Goal: Task Accomplishment & Management: Complete application form

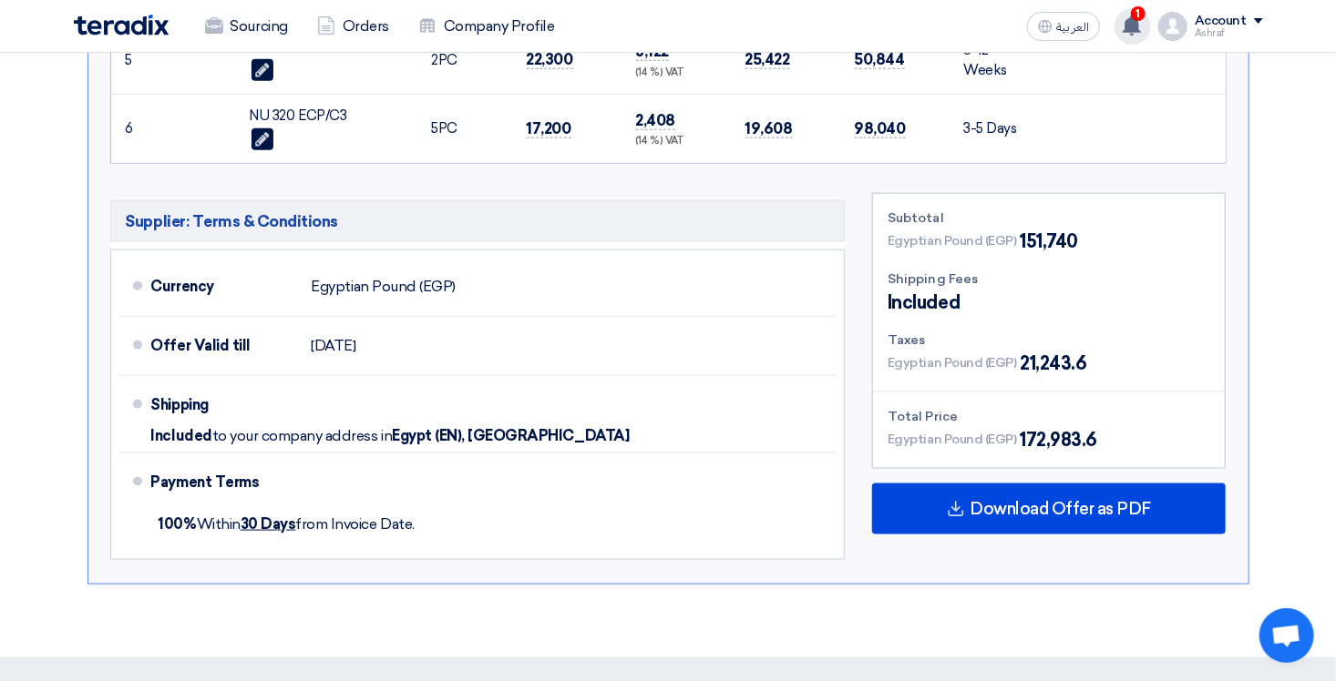
click at [1141, 20] on icon at bounding box center [1131, 25] width 20 height 20
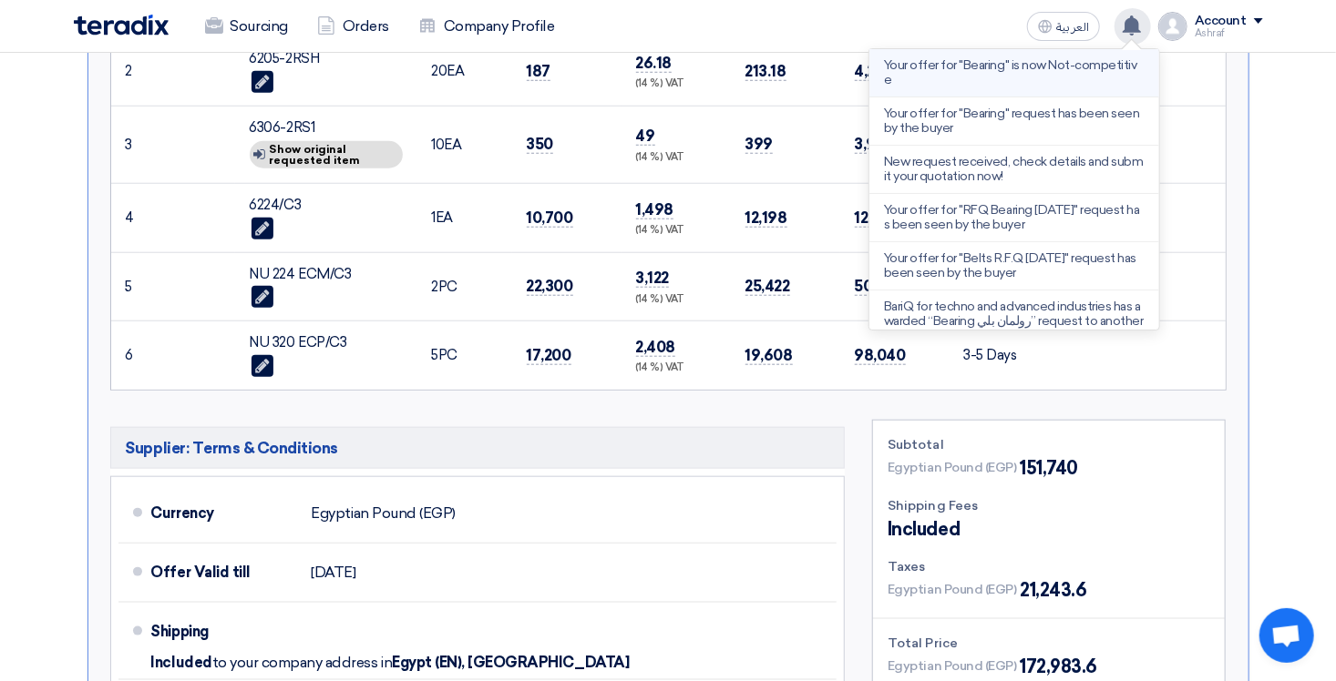
scroll to position [547, 0]
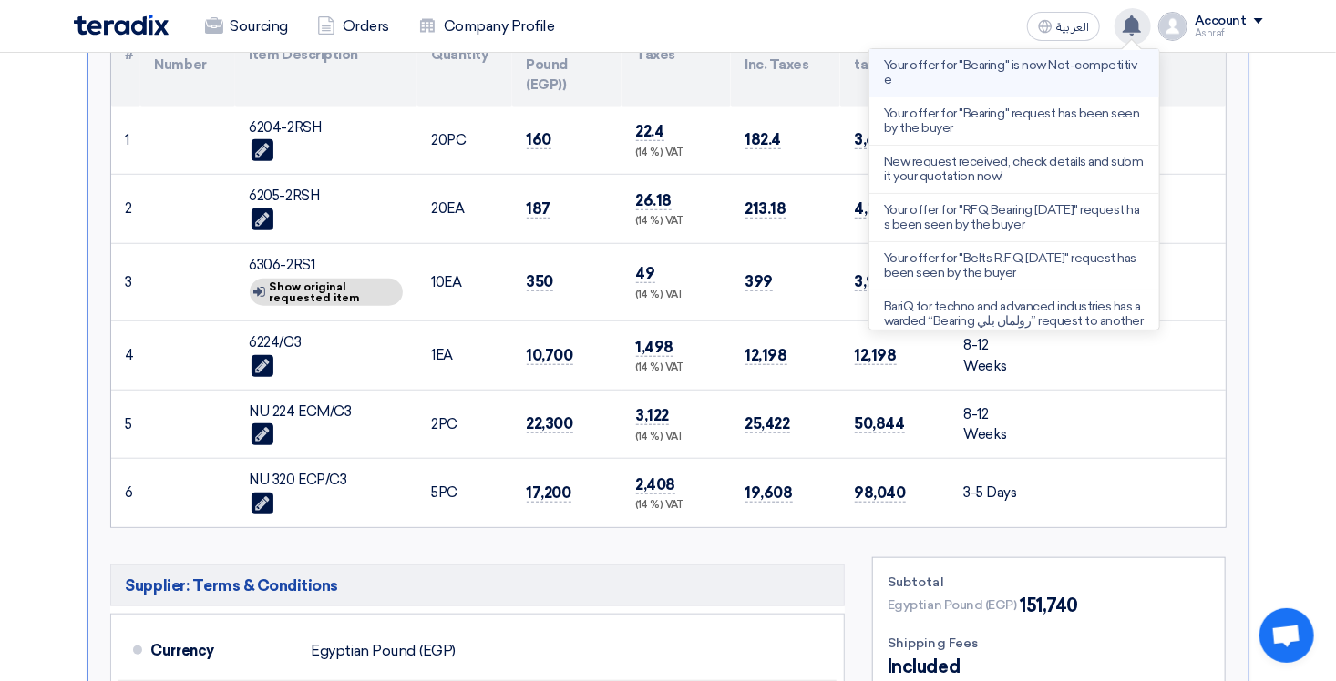
click at [1059, 78] on p "Your offer for "Bearing" is now Not-competitive" at bounding box center [1014, 72] width 261 height 29
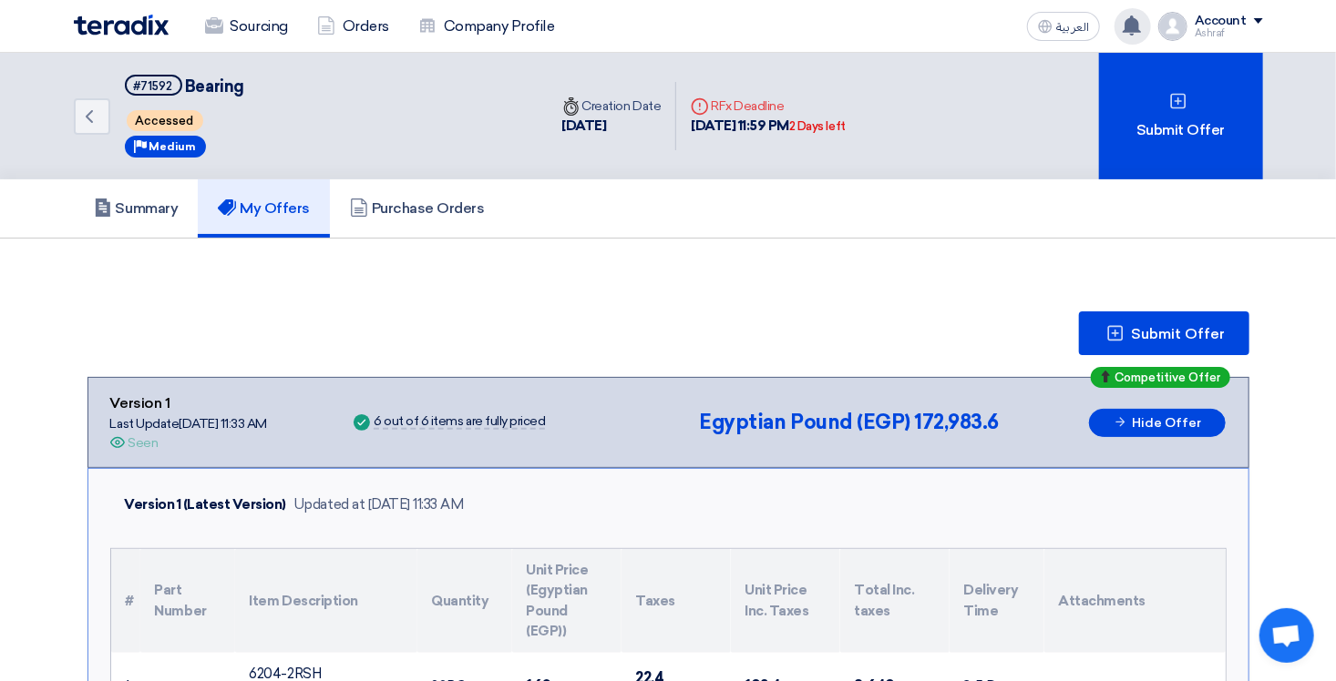
click at [1137, 22] on use at bounding box center [1131, 25] width 18 height 20
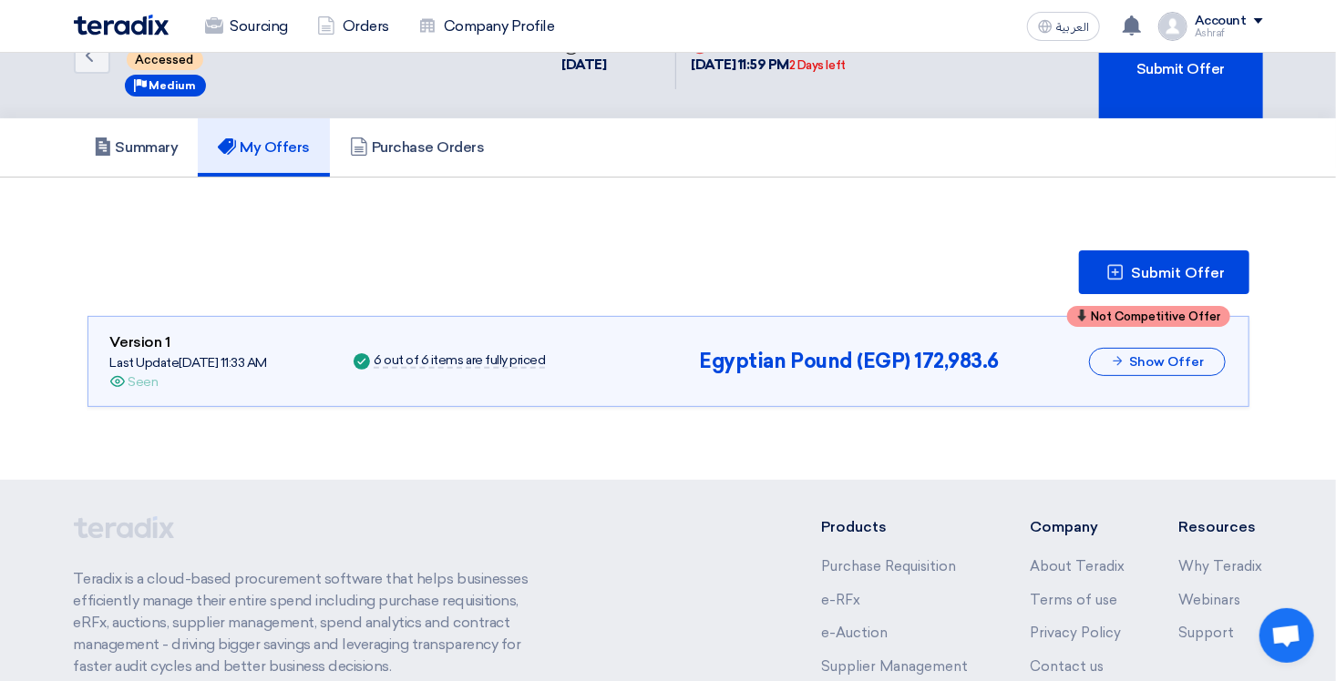
scroll to position [79, 0]
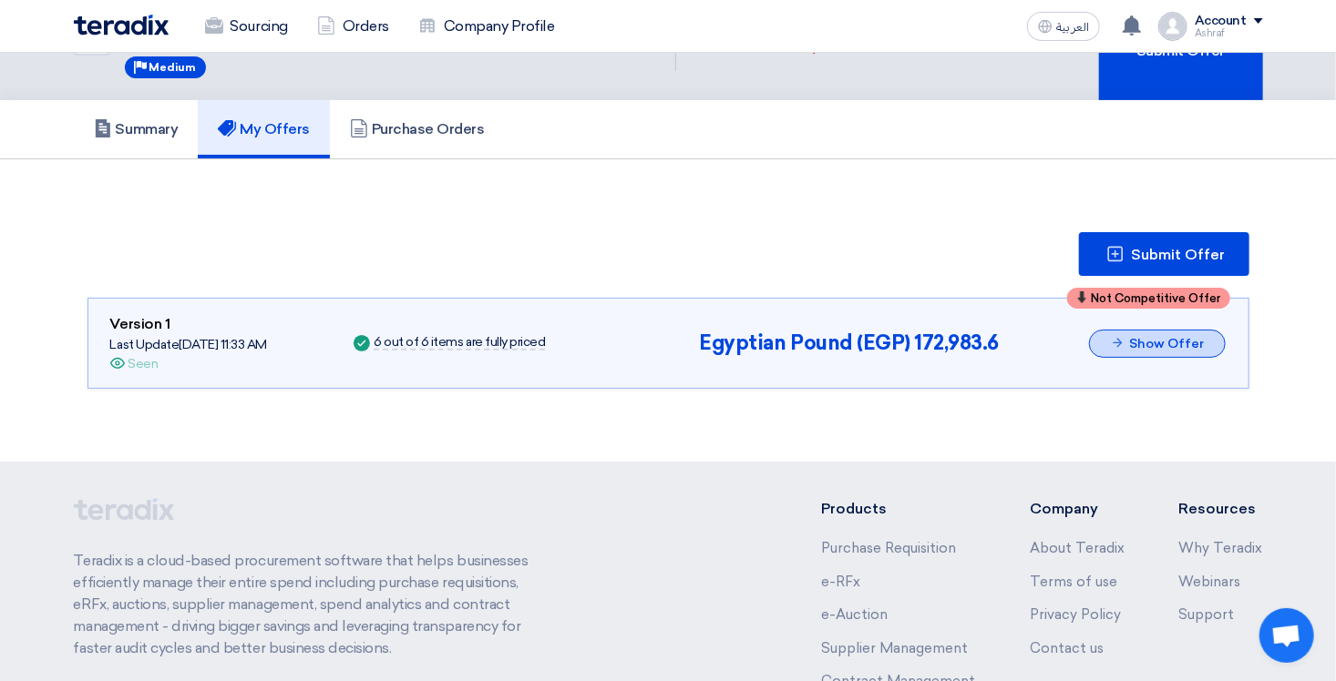
click at [1145, 345] on button "Show Offer" at bounding box center [1157, 344] width 137 height 28
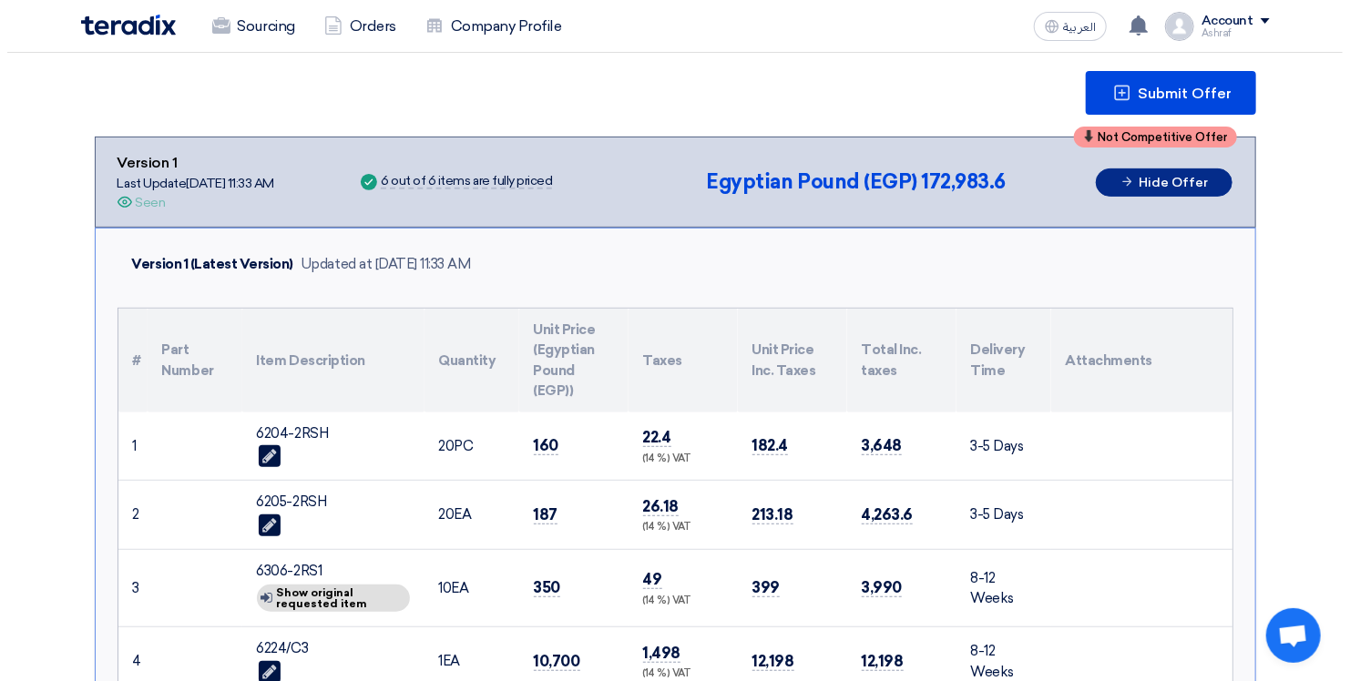
scroll to position [91, 0]
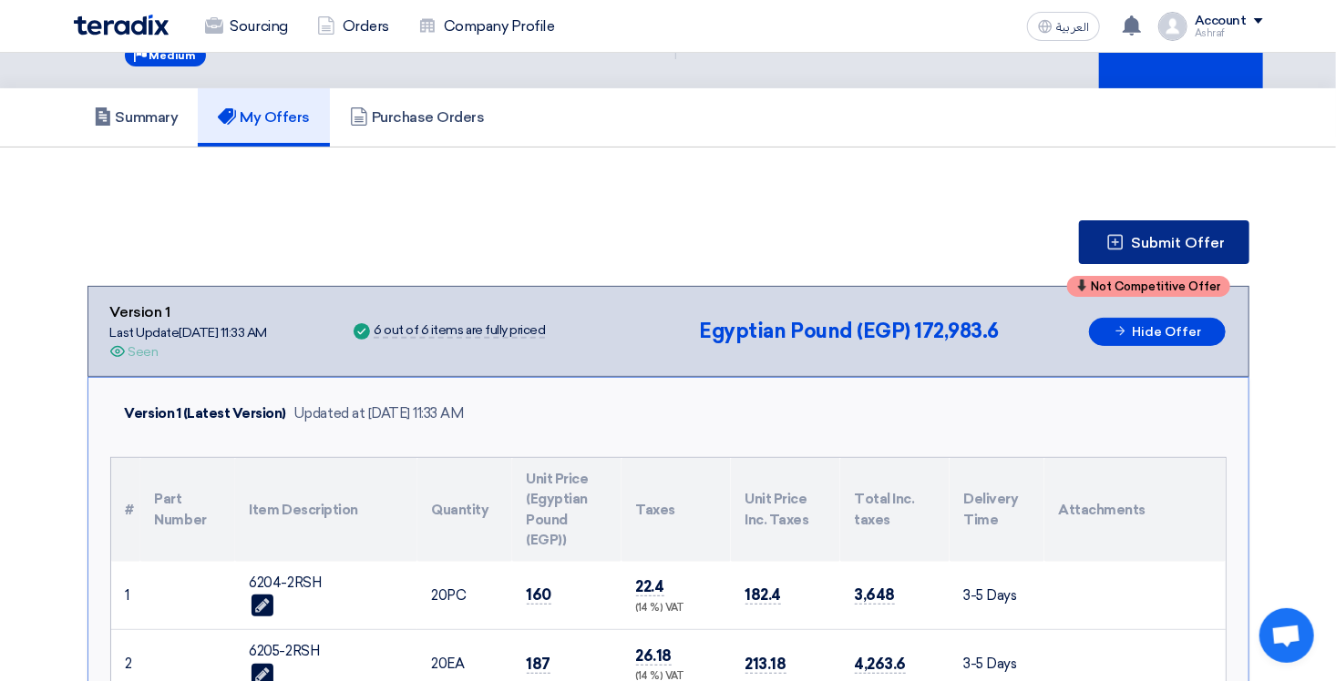
click at [1153, 238] on span "Submit Offer" at bounding box center [1178, 243] width 94 height 15
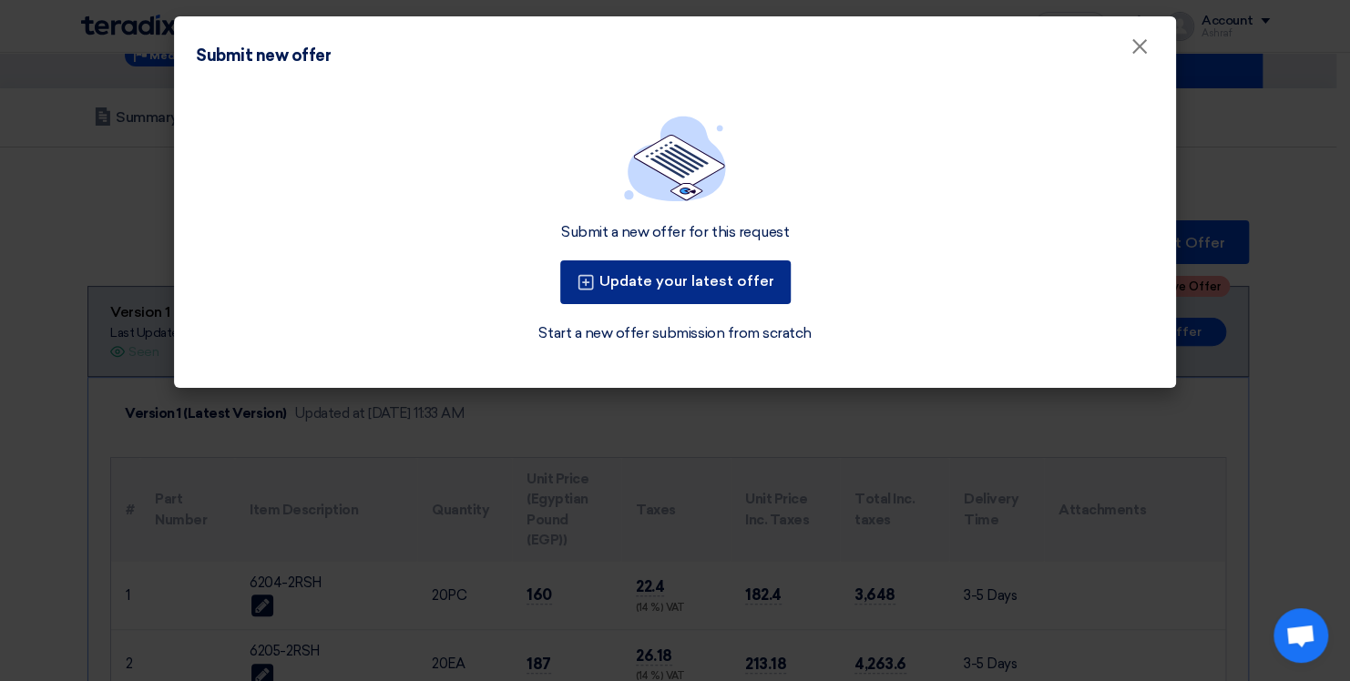
click at [661, 284] on button "Update your latest offer" at bounding box center [675, 283] width 230 height 44
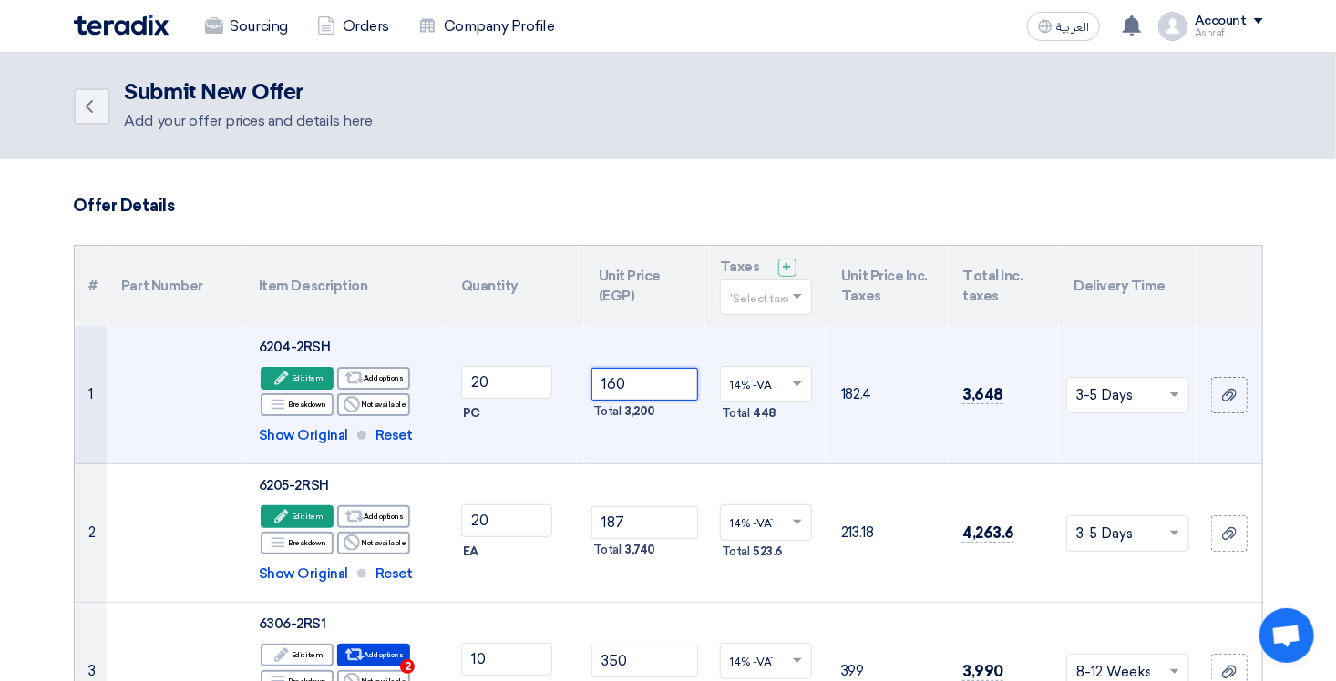
click at [614, 388] on input "160" at bounding box center [644, 384] width 107 height 33
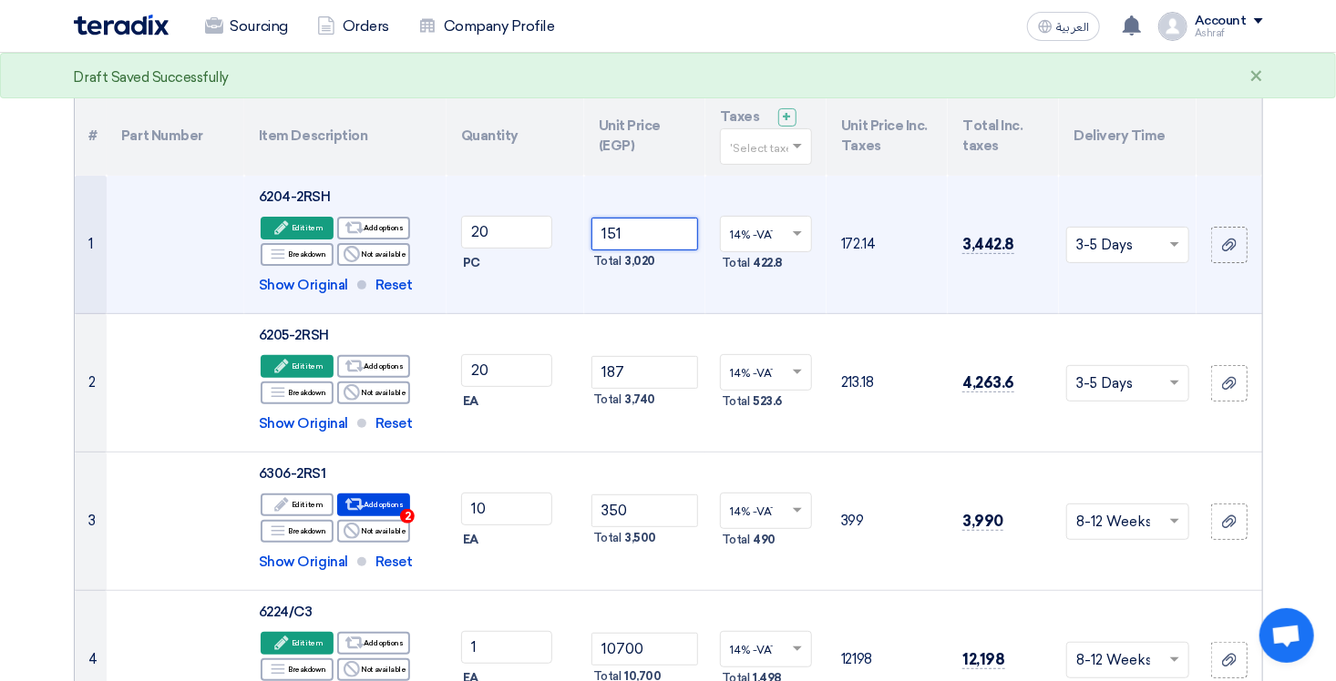
scroll to position [182, 0]
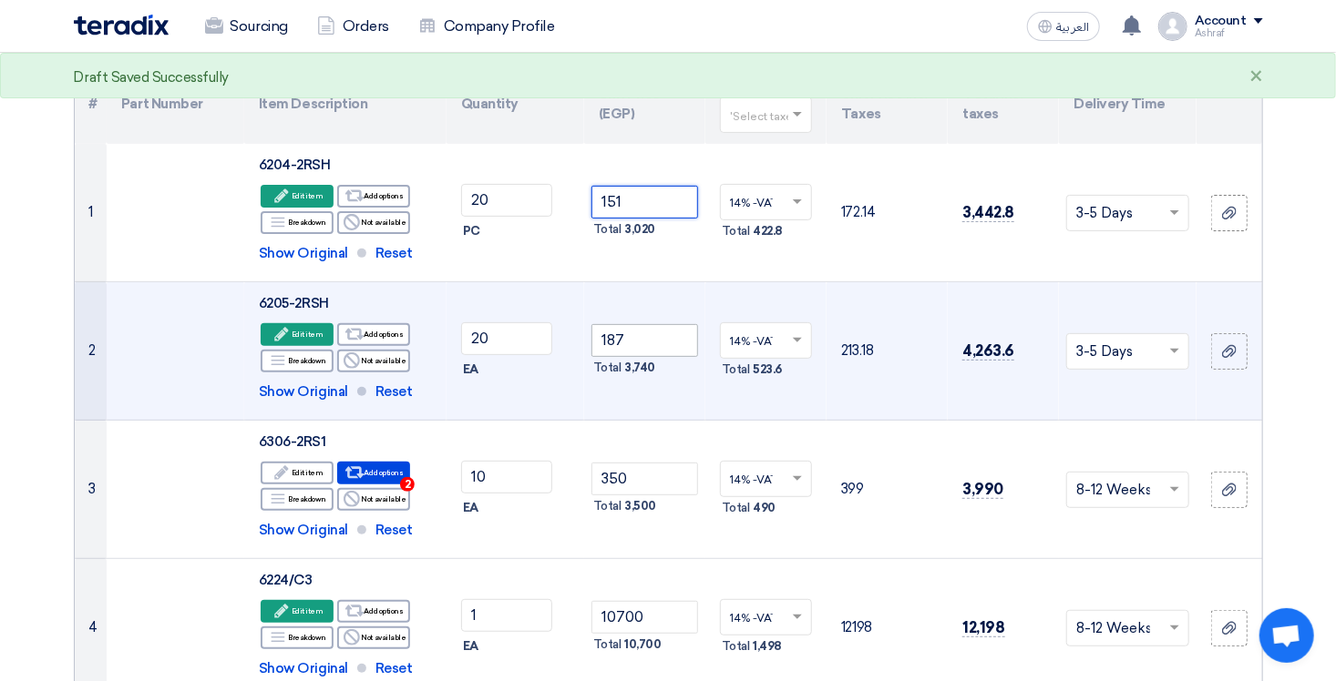
type input "151"
click at [615, 340] on input "187" at bounding box center [644, 340] width 107 height 33
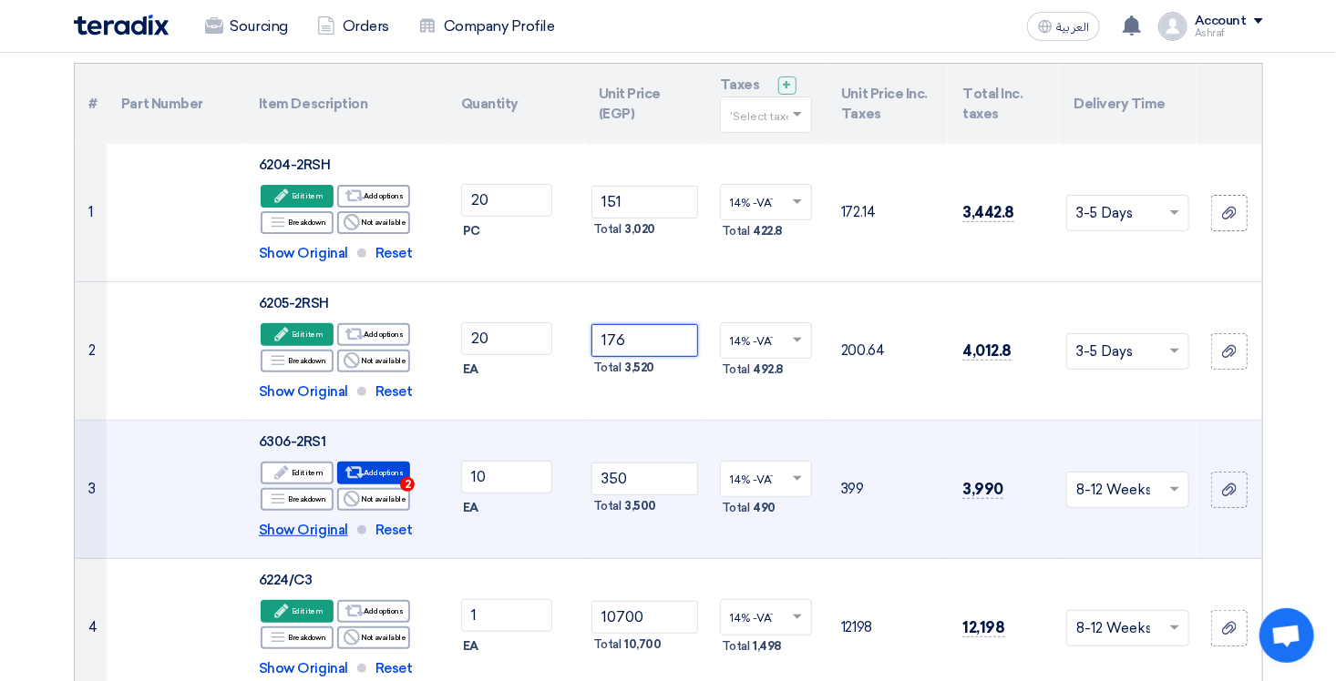
type input "176"
click at [322, 526] on span "Show Original" at bounding box center [303, 530] width 89 height 21
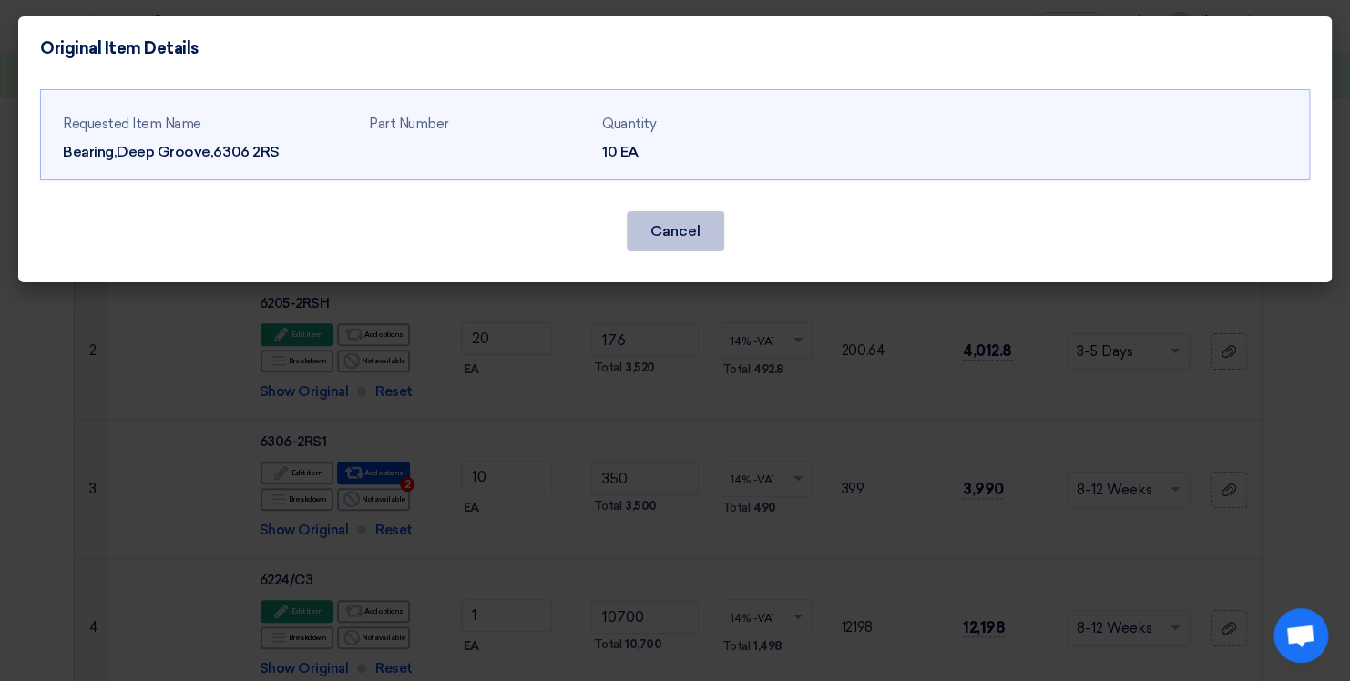
click at [640, 234] on button "Cancel" at bounding box center [675, 231] width 97 height 40
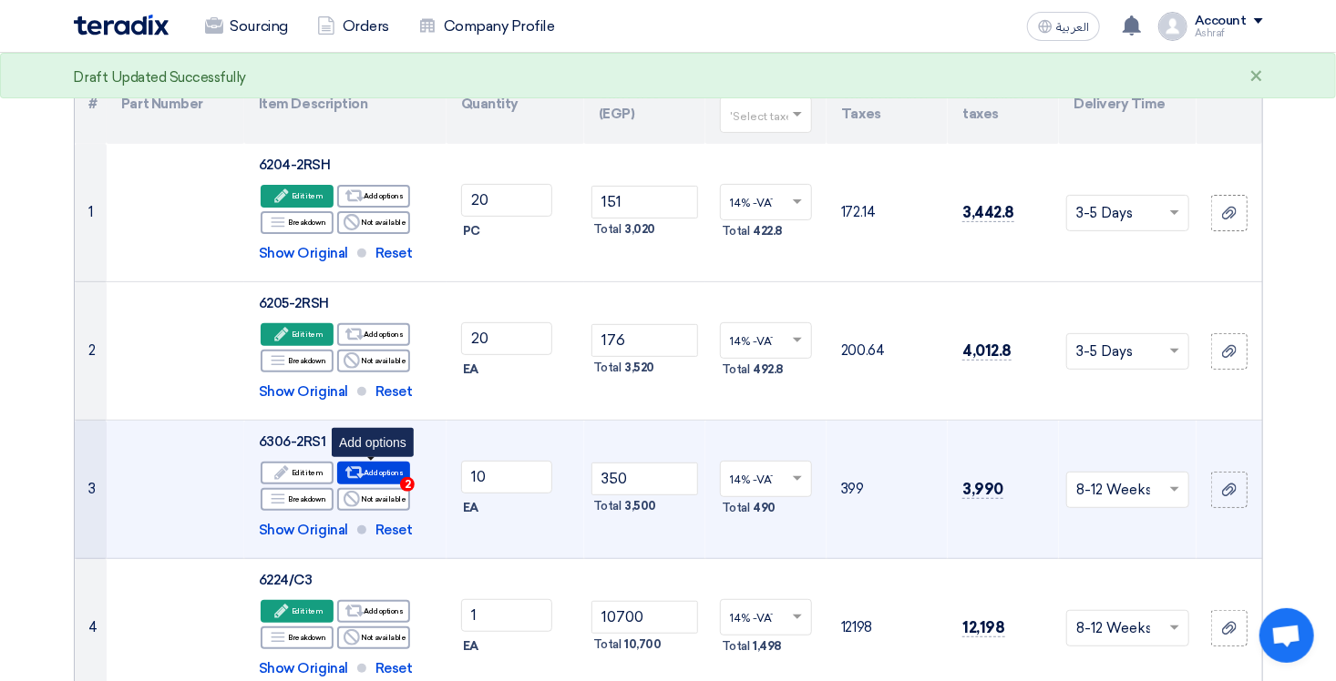
click at [356, 467] on use at bounding box center [353, 473] width 19 height 12
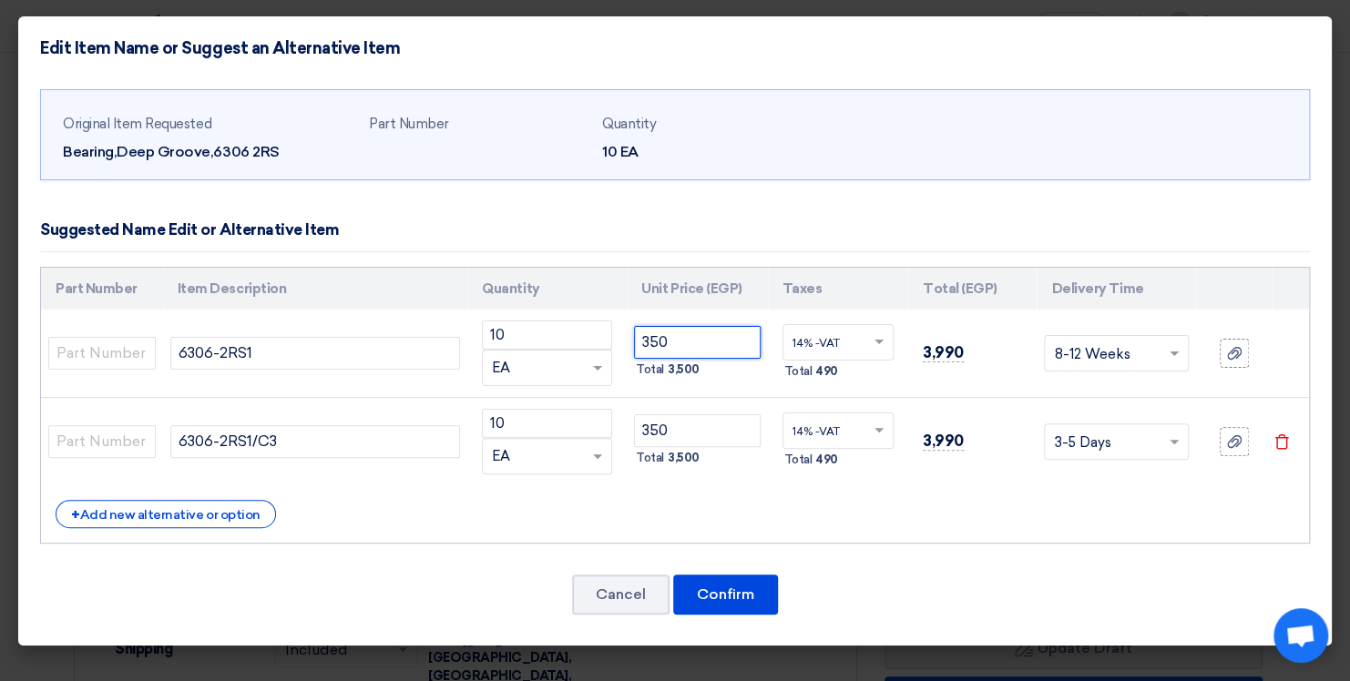
click at [646, 338] on input "350" at bounding box center [697, 342] width 126 height 33
type input "340"
click at [653, 430] on input "350" at bounding box center [697, 431] width 126 height 33
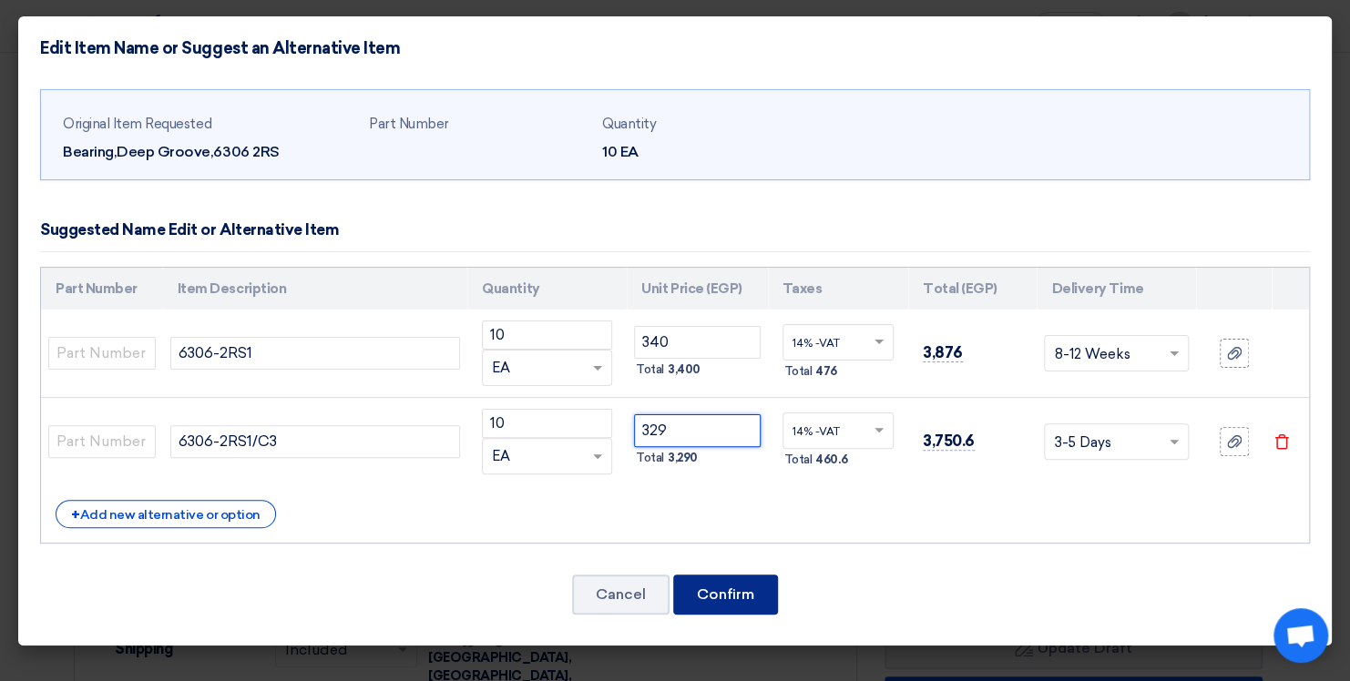
type input "329"
click at [710, 583] on button "Confirm" at bounding box center [725, 595] width 105 height 40
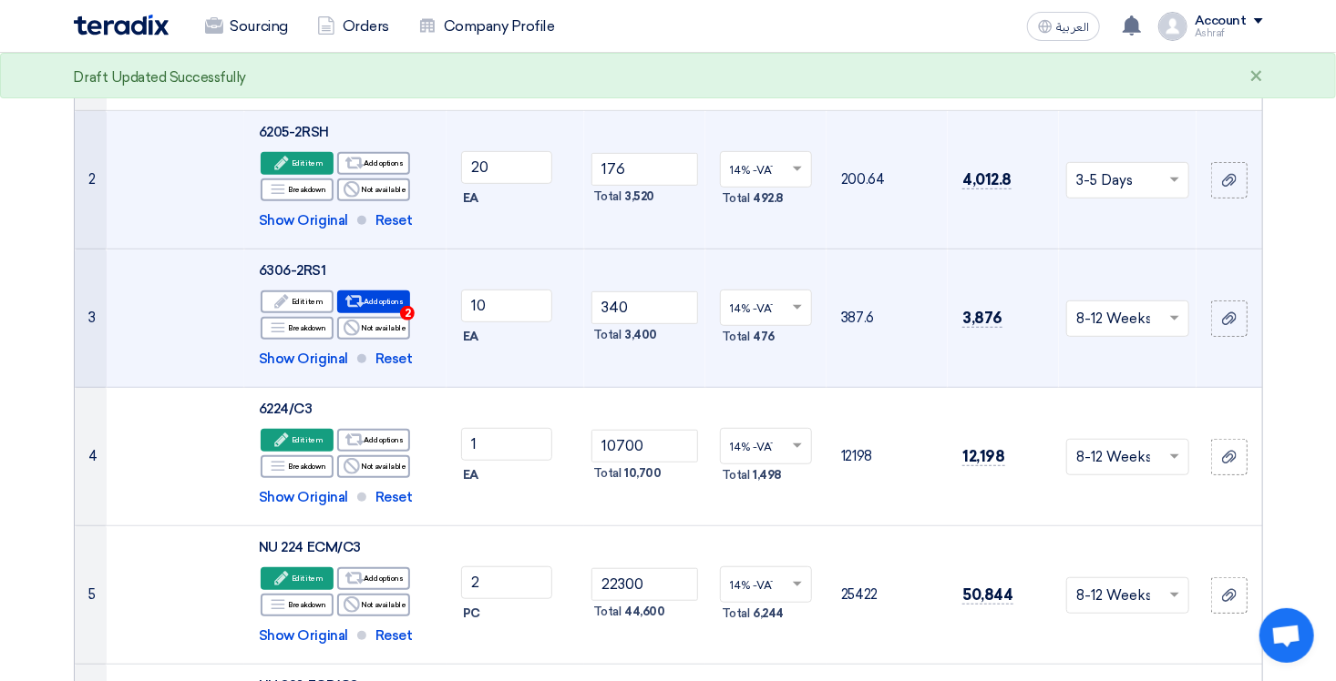
scroll to position [364, 0]
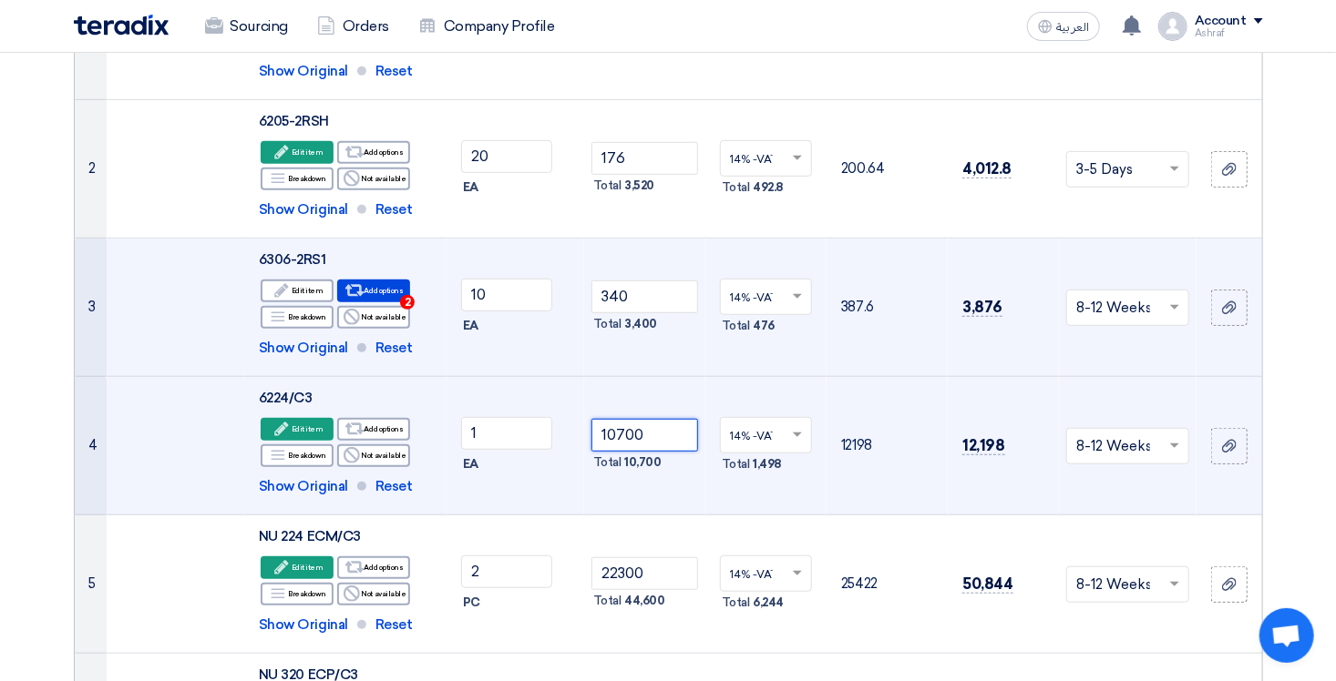
click at [638, 432] on input "10700" at bounding box center [644, 435] width 107 height 33
click at [639, 442] on input "10700" at bounding box center [644, 435] width 107 height 33
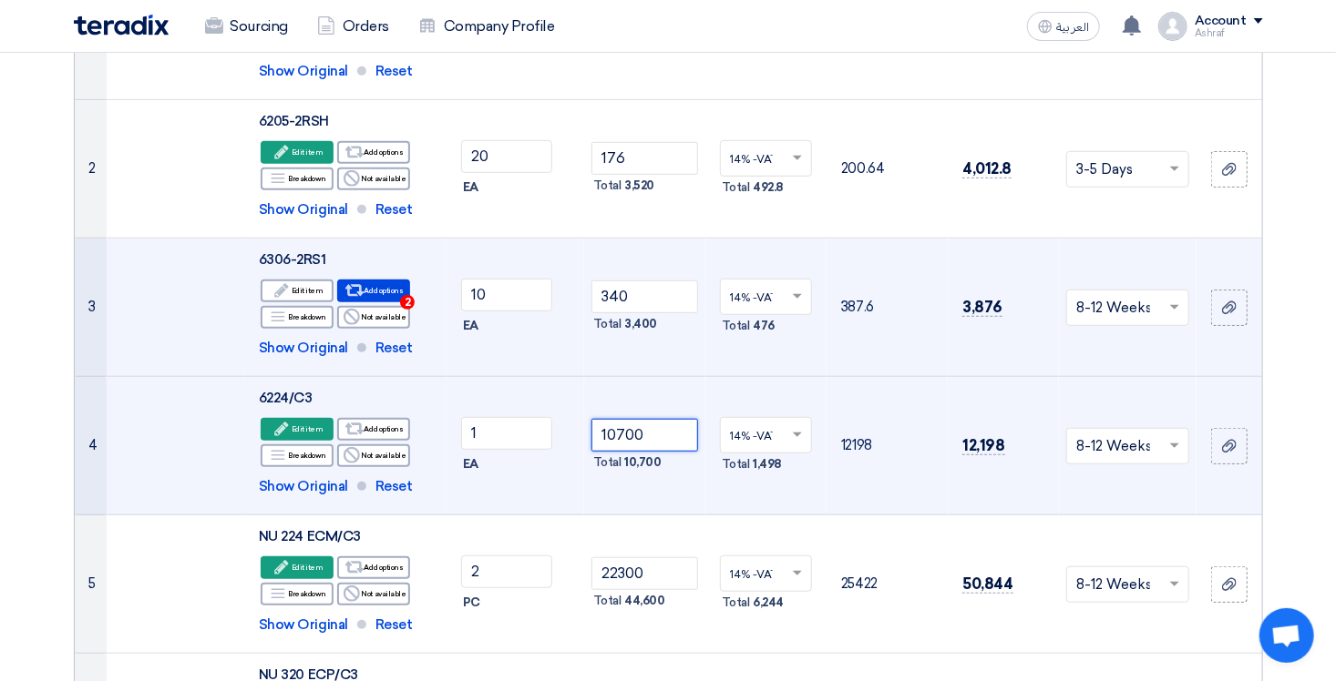
click at [639, 442] on input "10700" at bounding box center [644, 435] width 107 height 33
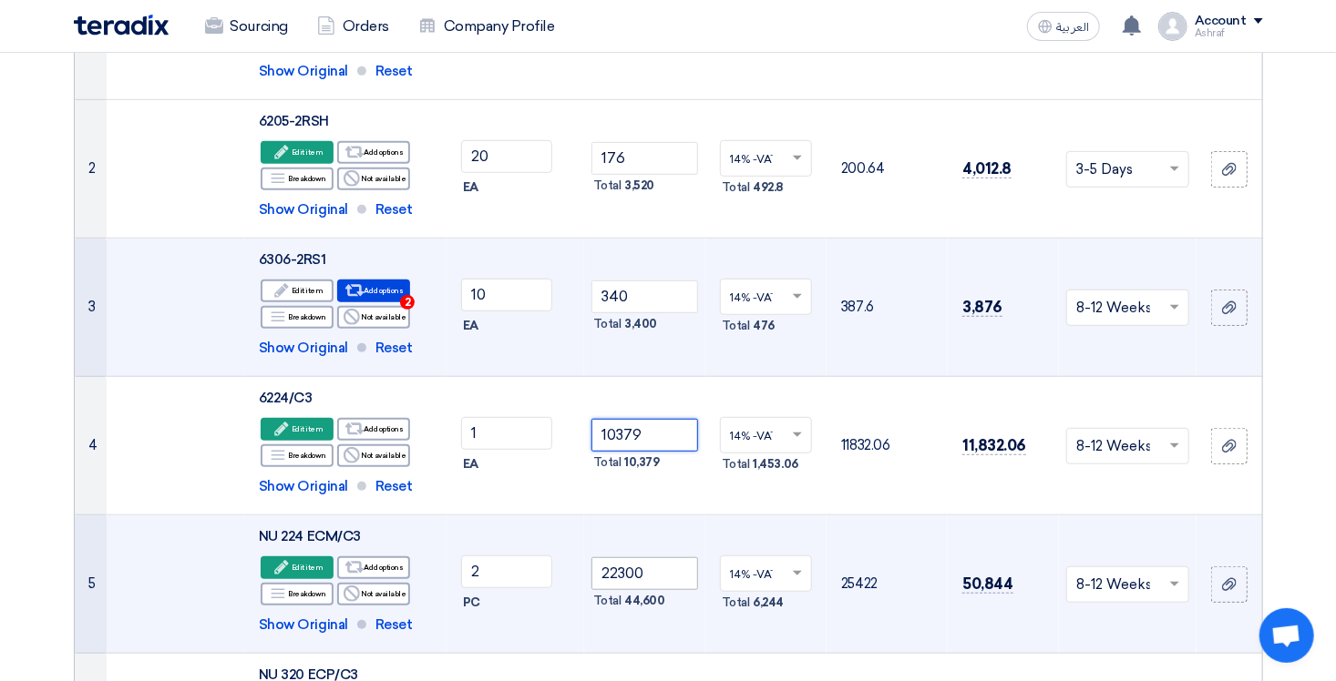
type input "10379"
click at [629, 573] on input "22300" at bounding box center [644, 574] width 107 height 33
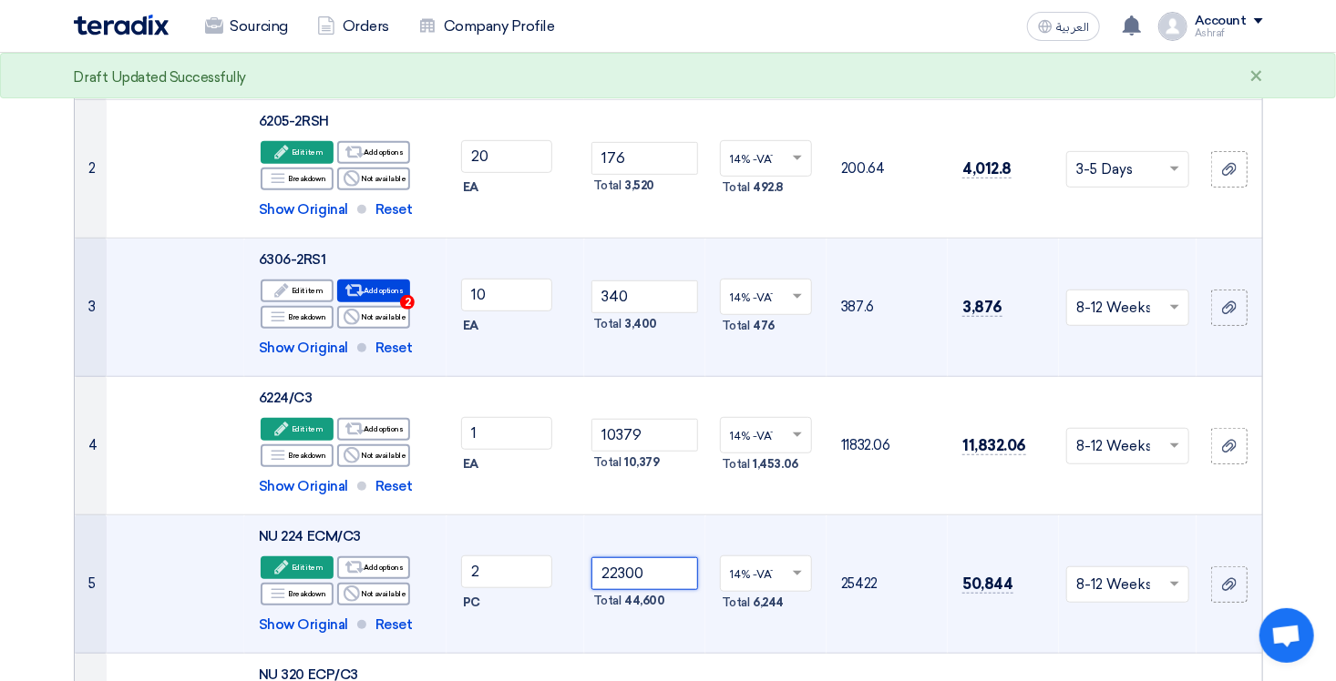
click at [629, 573] on input "22300" at bounding box center [644, 574] width 107 height 33
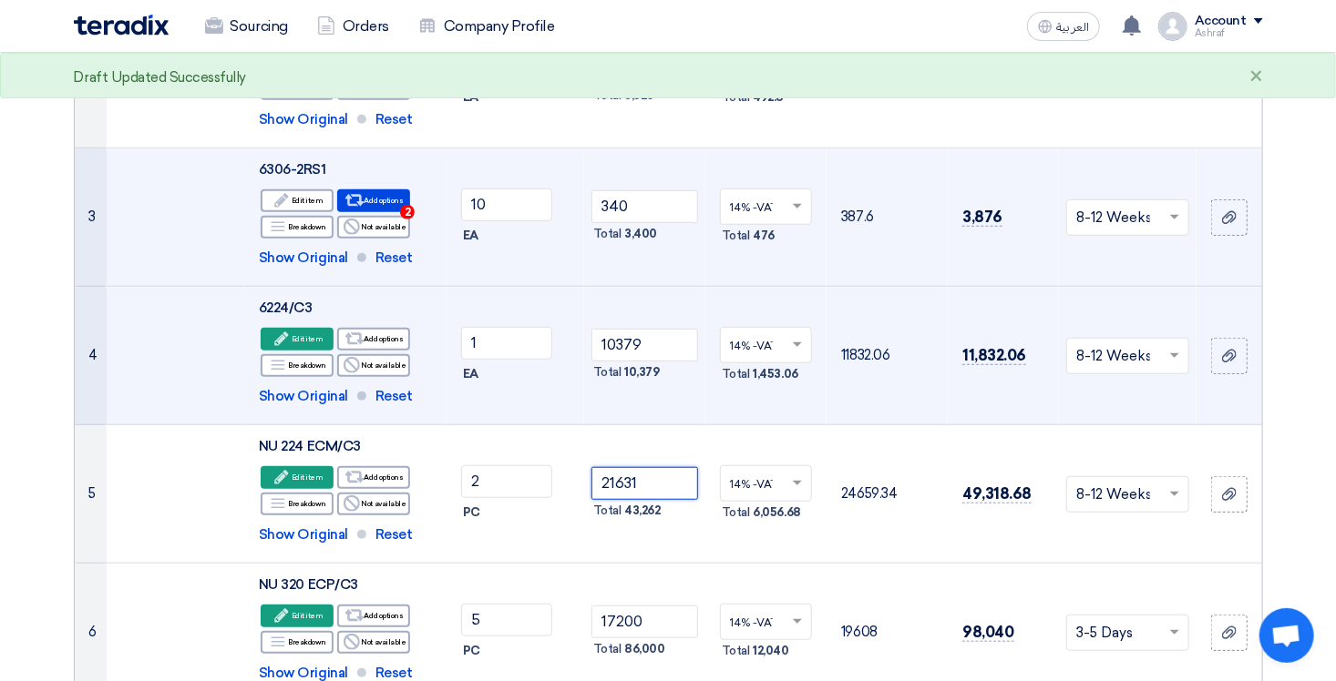
scroll to position [455, 0]
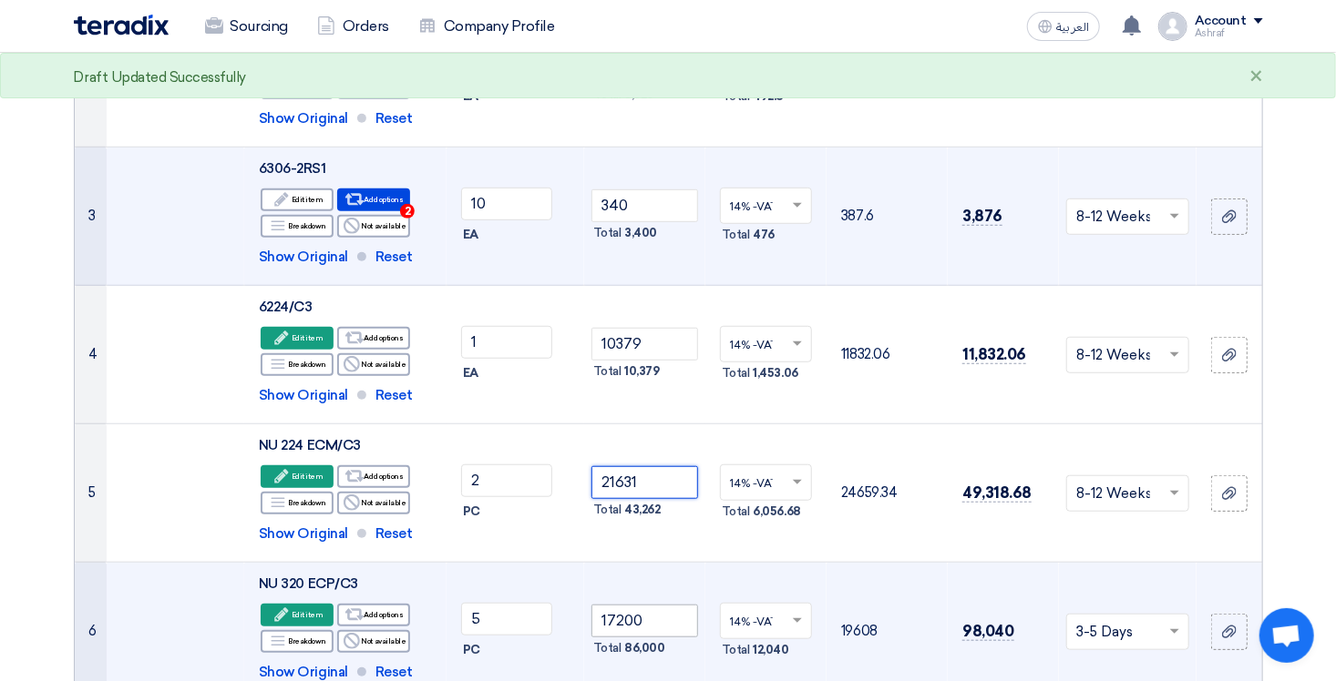
type input "21631"
click at [650, 615] on input "17200" at bounding box center [644, 621] width 107 height 33
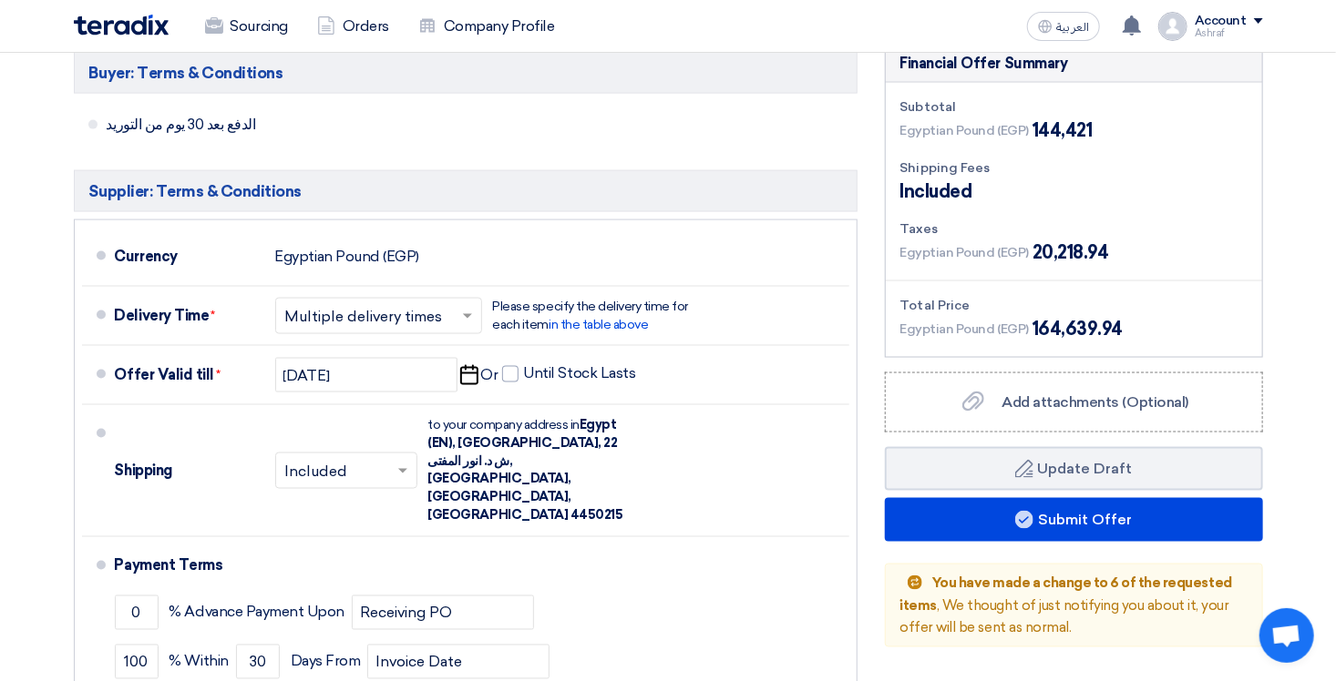
scroll to position [1366, 0]
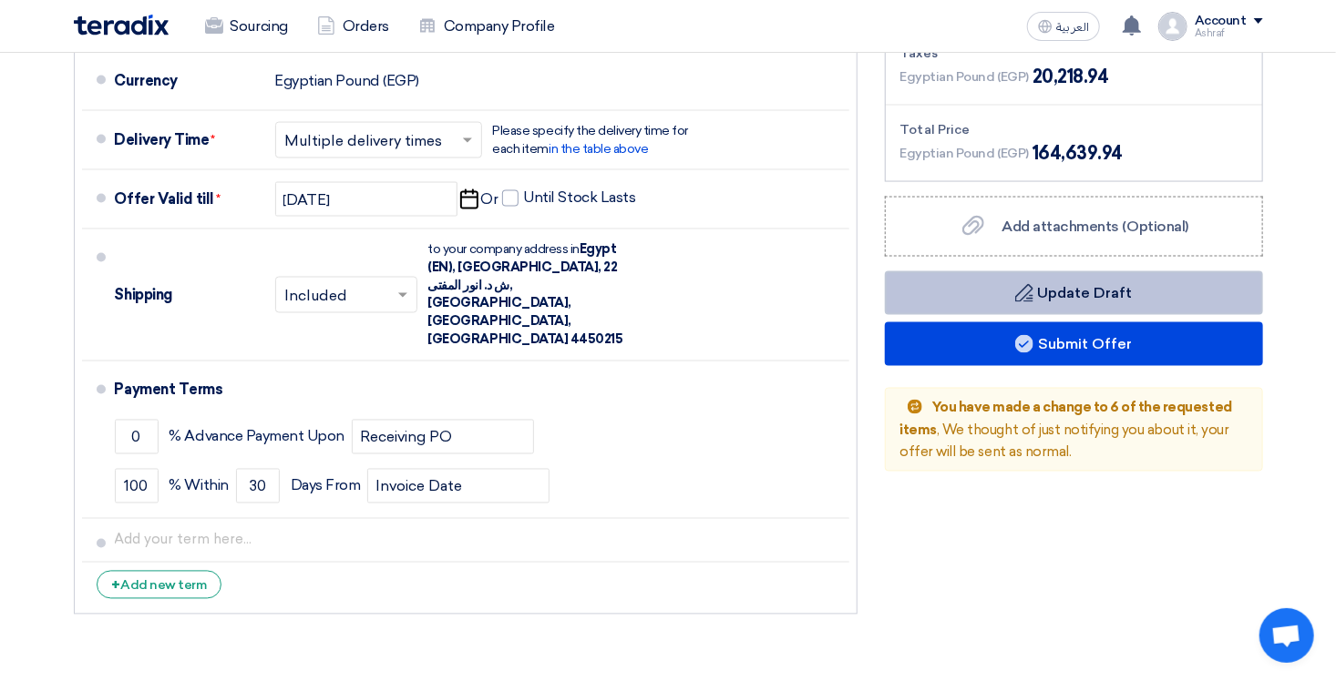
type input "16168"
click at [1037, 293] on button "Draft Update Draft" at bounding box center [1074, 293] width 378 height 44
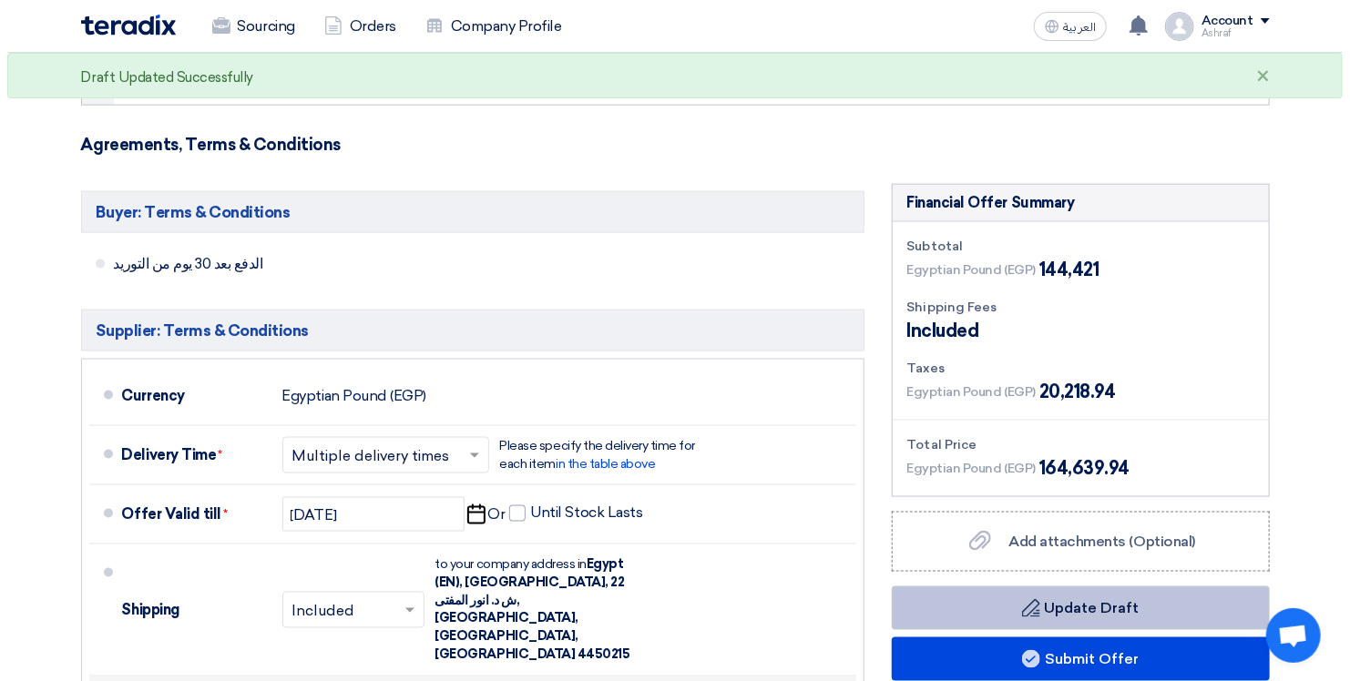
scroll to position [1184, 0]
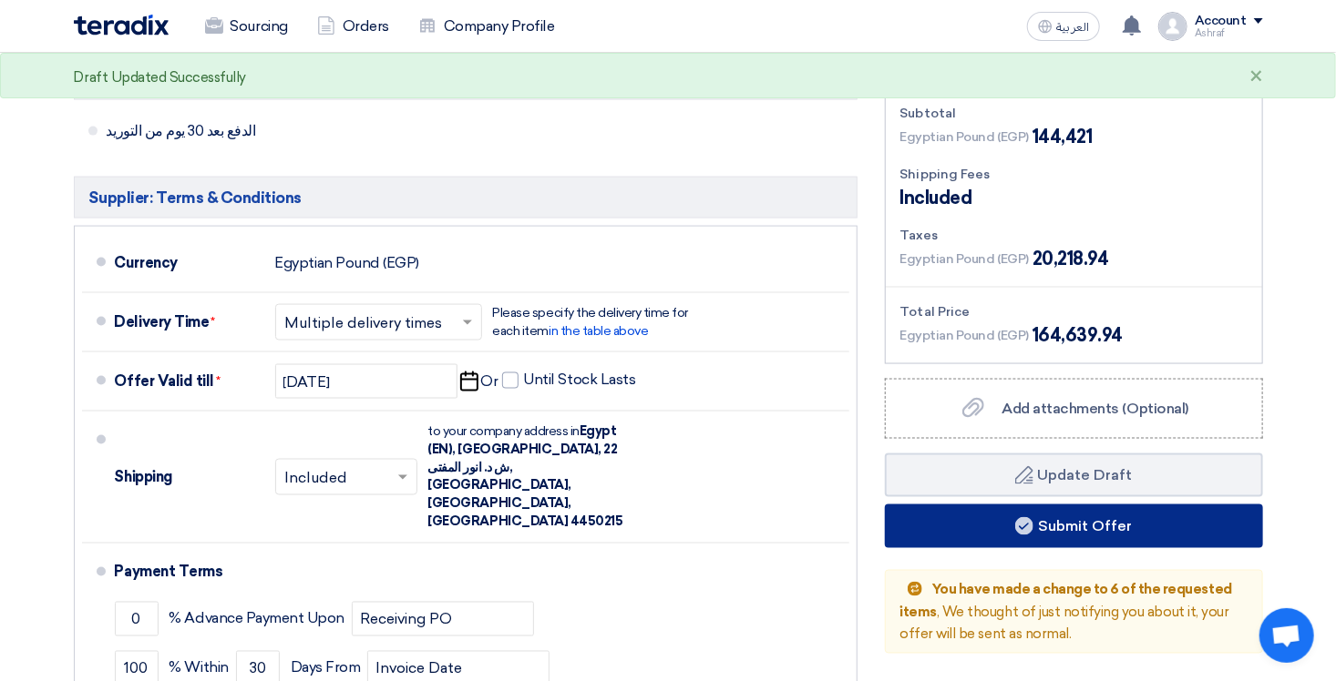
click at [999, 531] on button "Submit Offer" at bounding box center [1074, 527] width 378 height 44
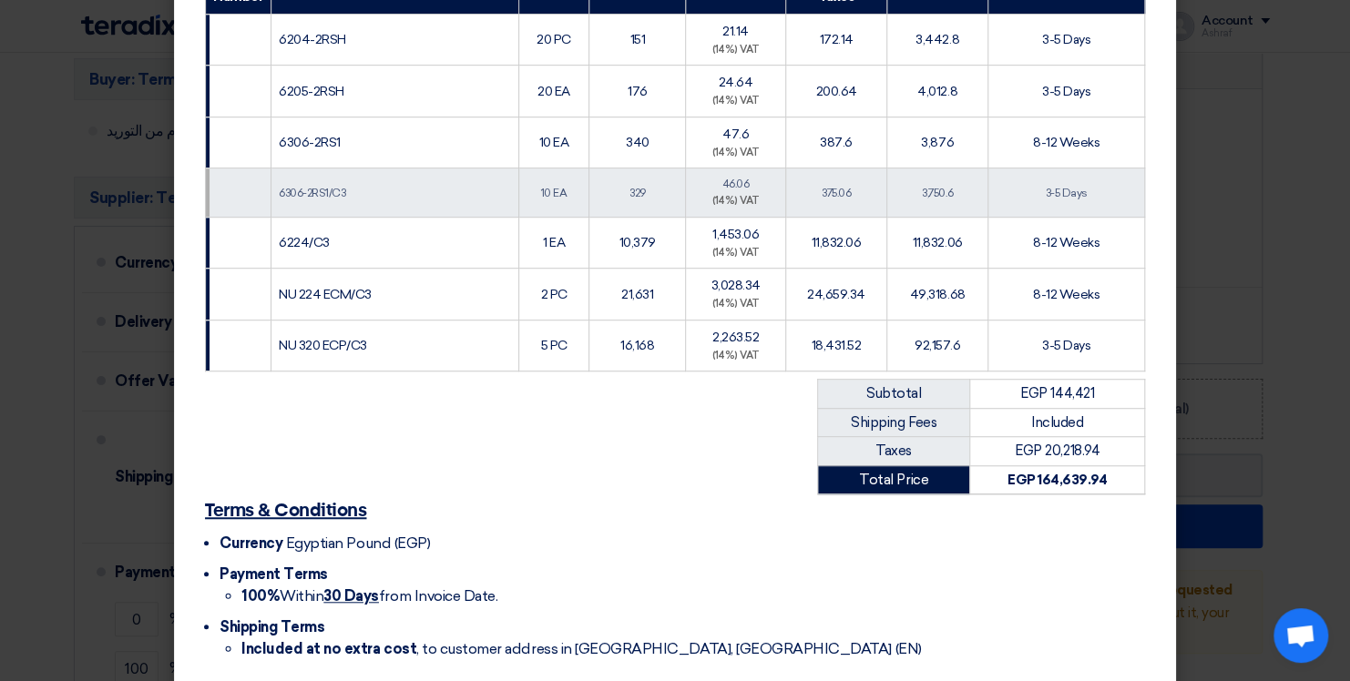
scroll to position [517, 0]
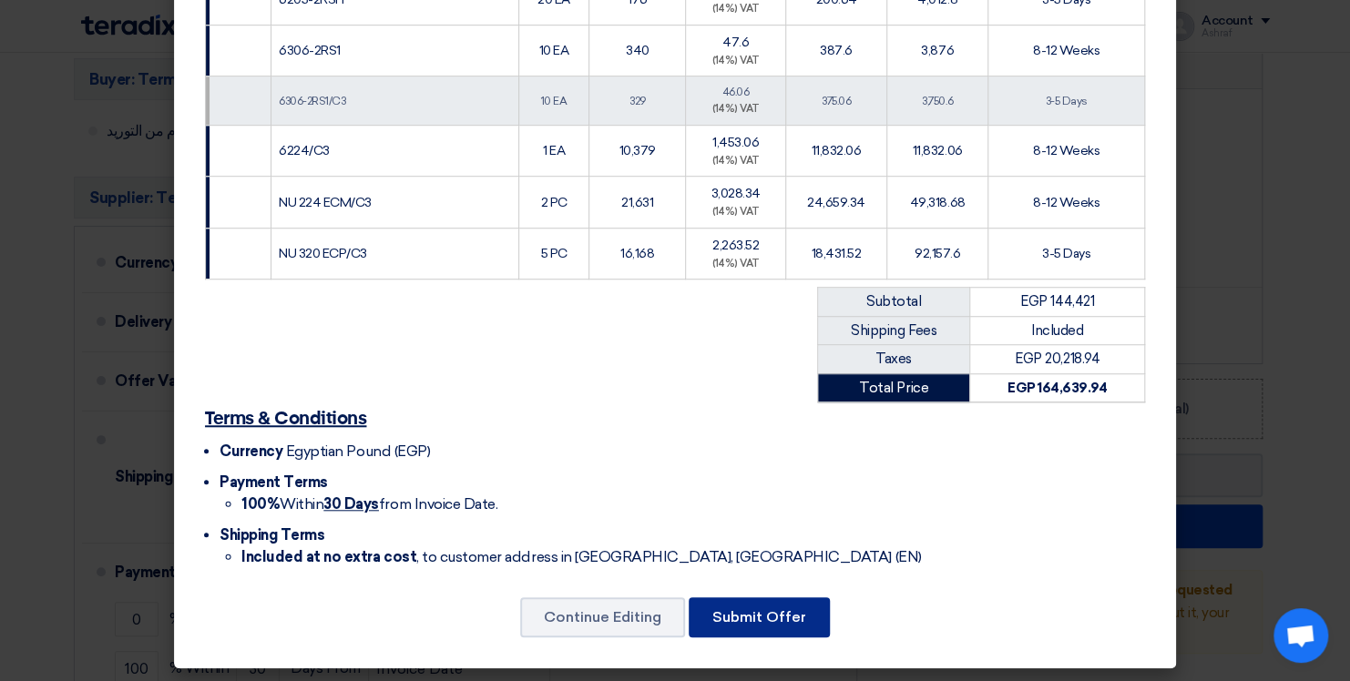
click at [752, 612] on button "Submit Offer" at bounding box center [759, 618] width 141 height 40
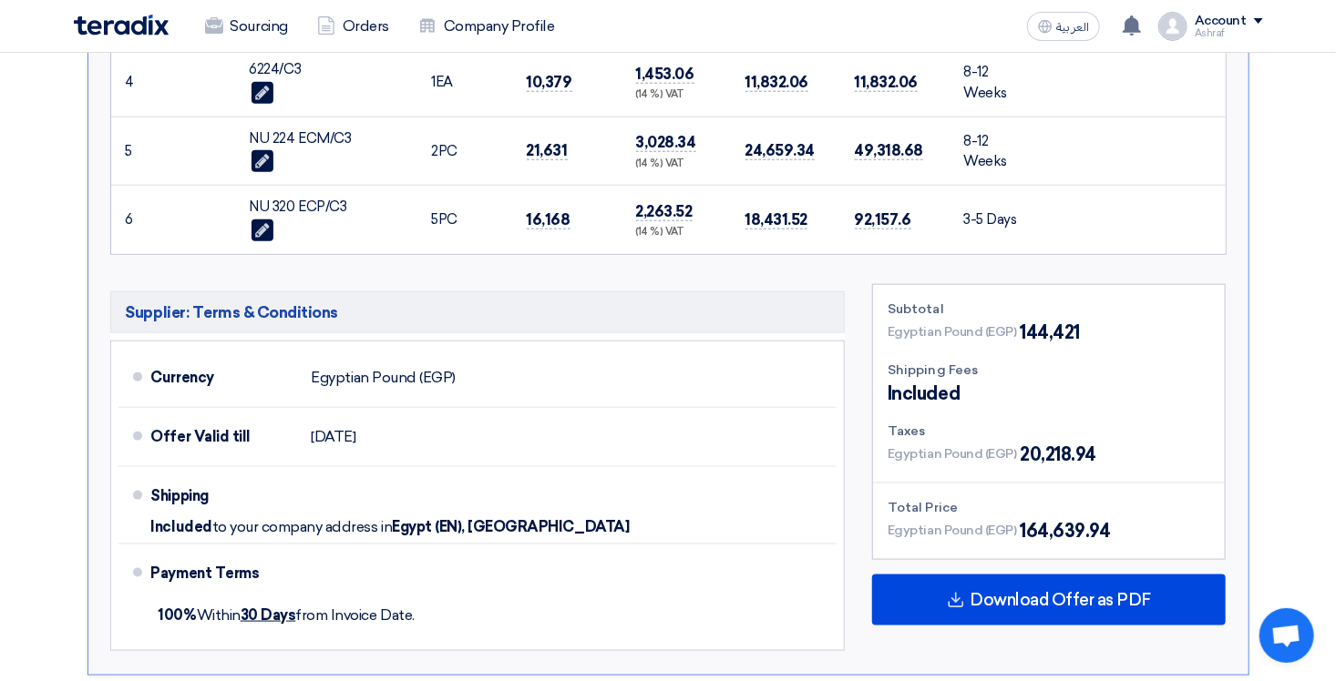
scroll to position [1093, 0]
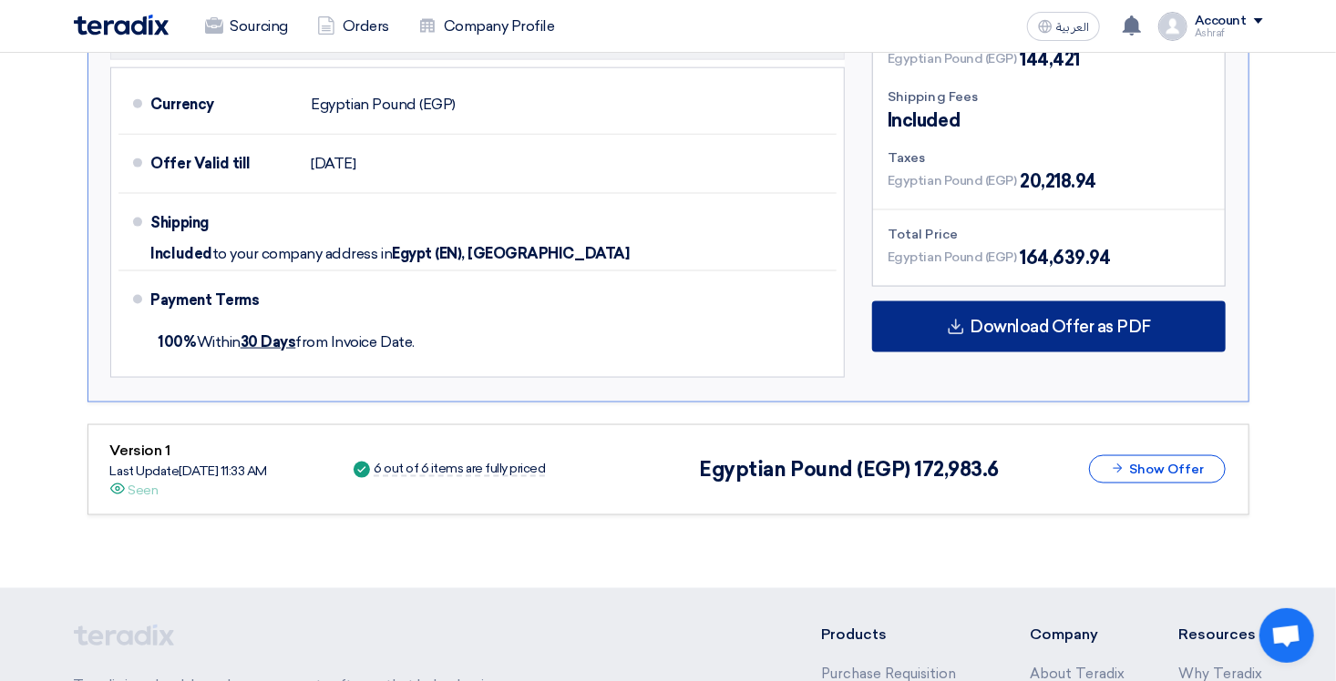
click at [1034, 322] on span "Download Offer as PDF" at bounding box center [1059, 327] width 181 height 16
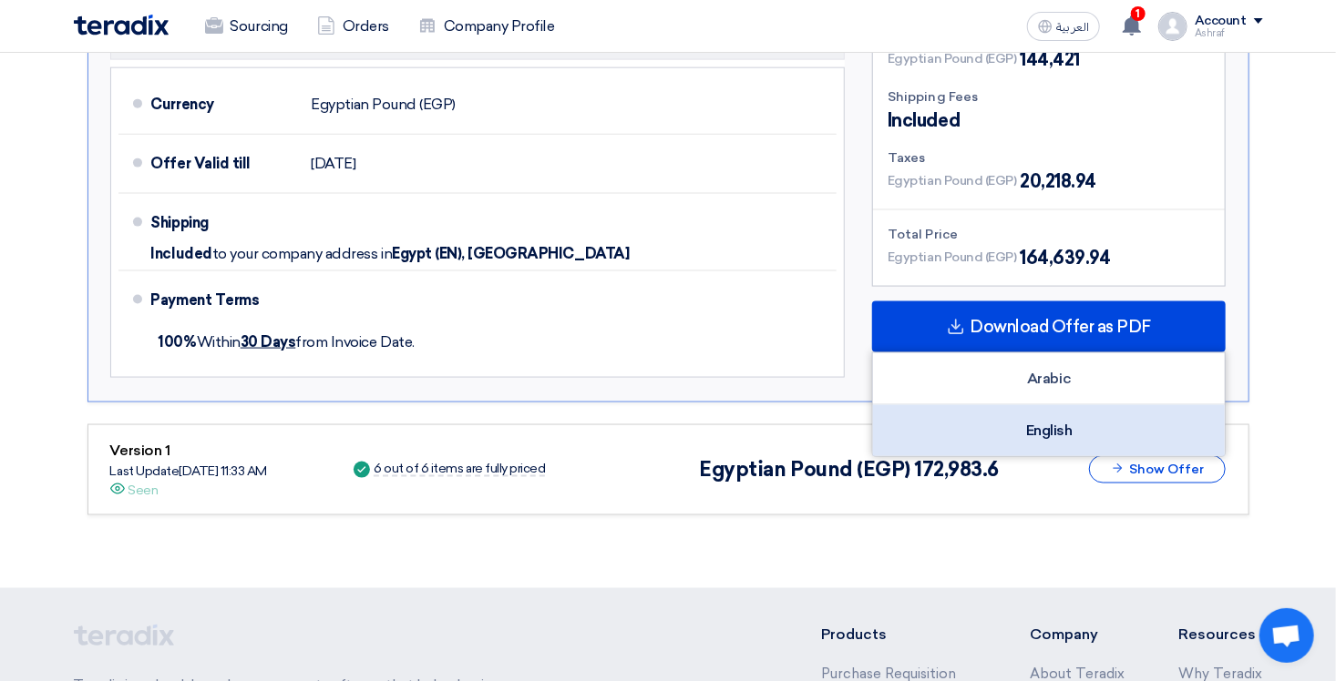
click at [997, 425] on div "English" at bounding box center [1049, 430] width 352 height 51
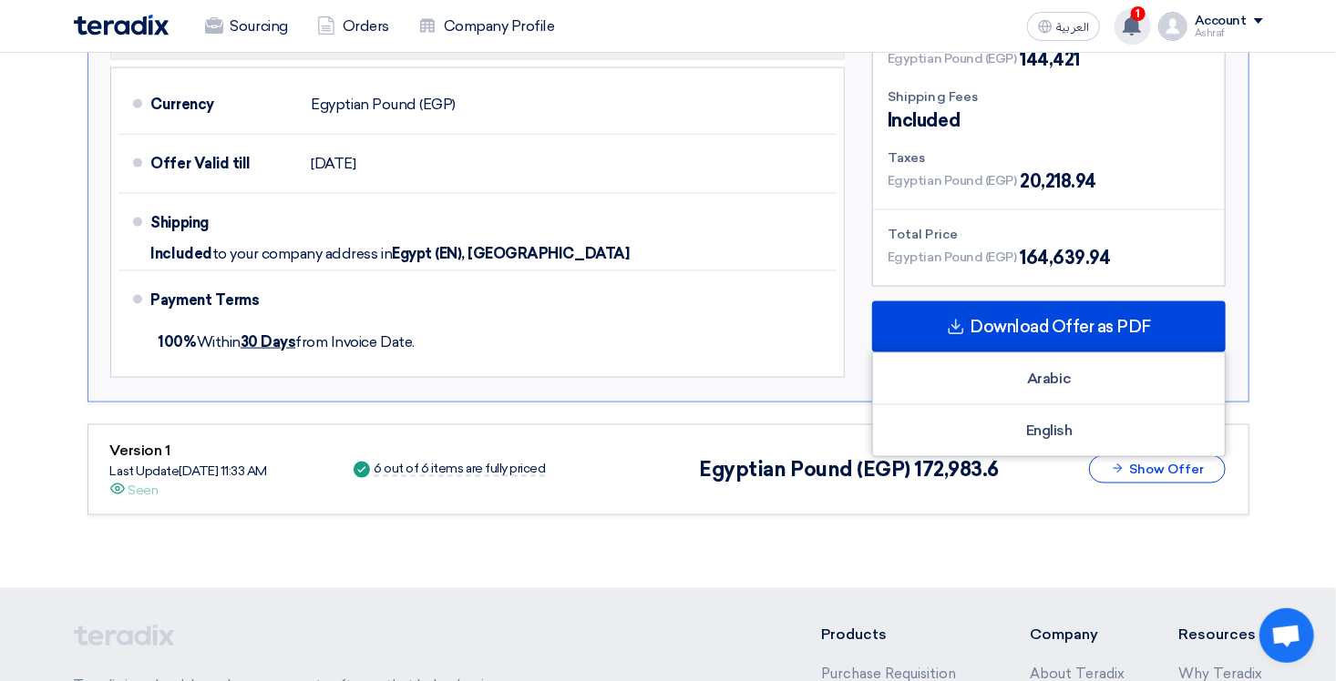
click at [1131, 22] on use at bounding box center [1131, 25] width 18 height 20
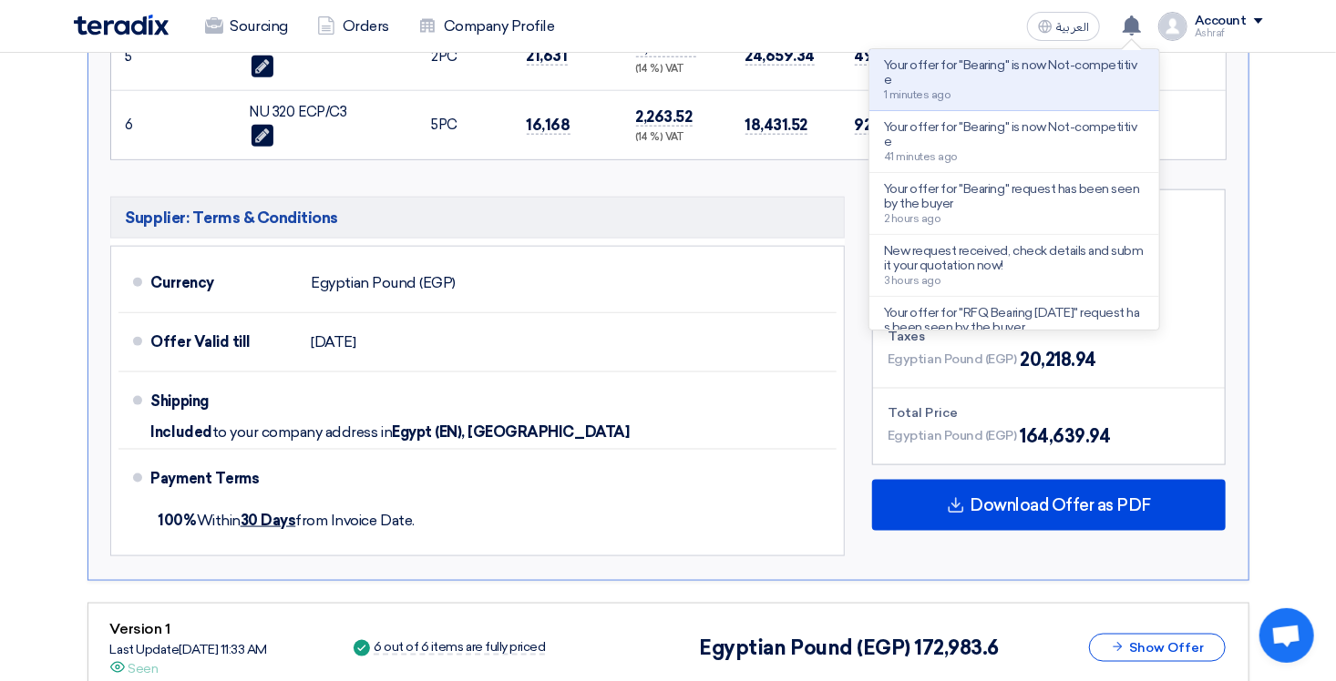
scroll to position [911, 0]
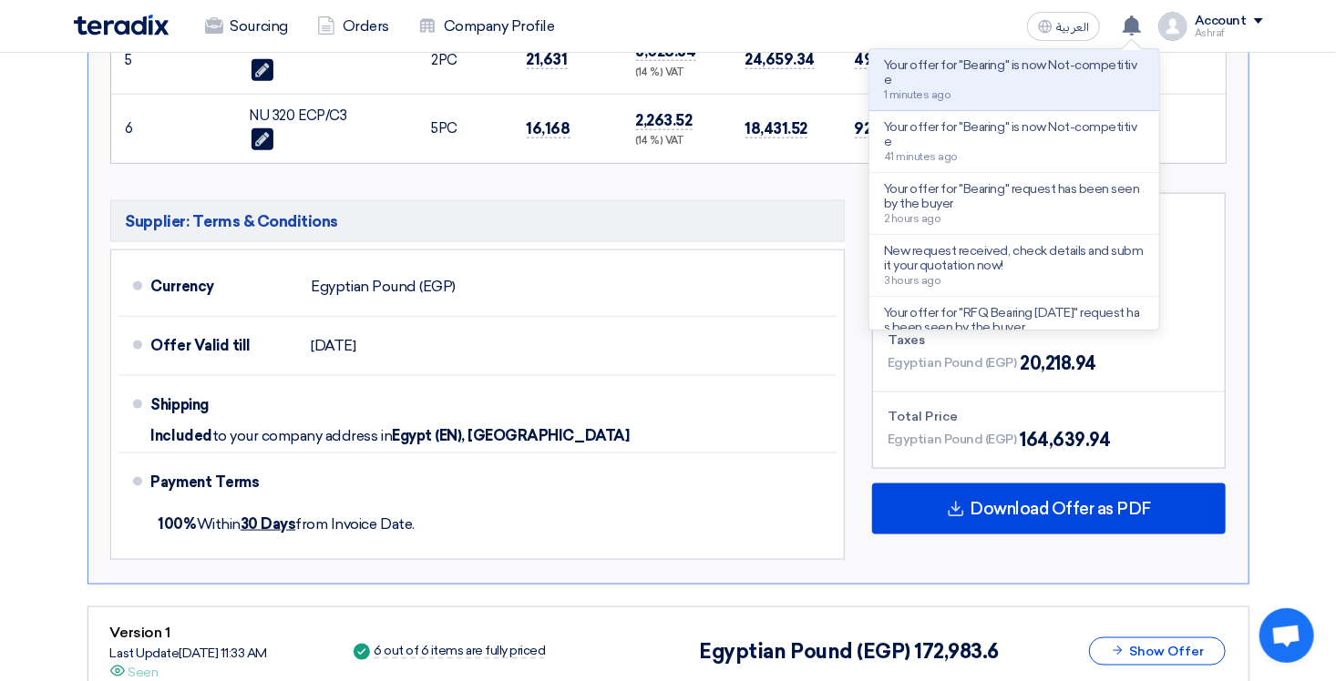
click at [1326, 125] on section "Submit Offer Not Competitive Offer Version 2 Last Update [DATE] 1:38 PM Offer i…" at bounding box center [668, 49] width 1336 height 1443
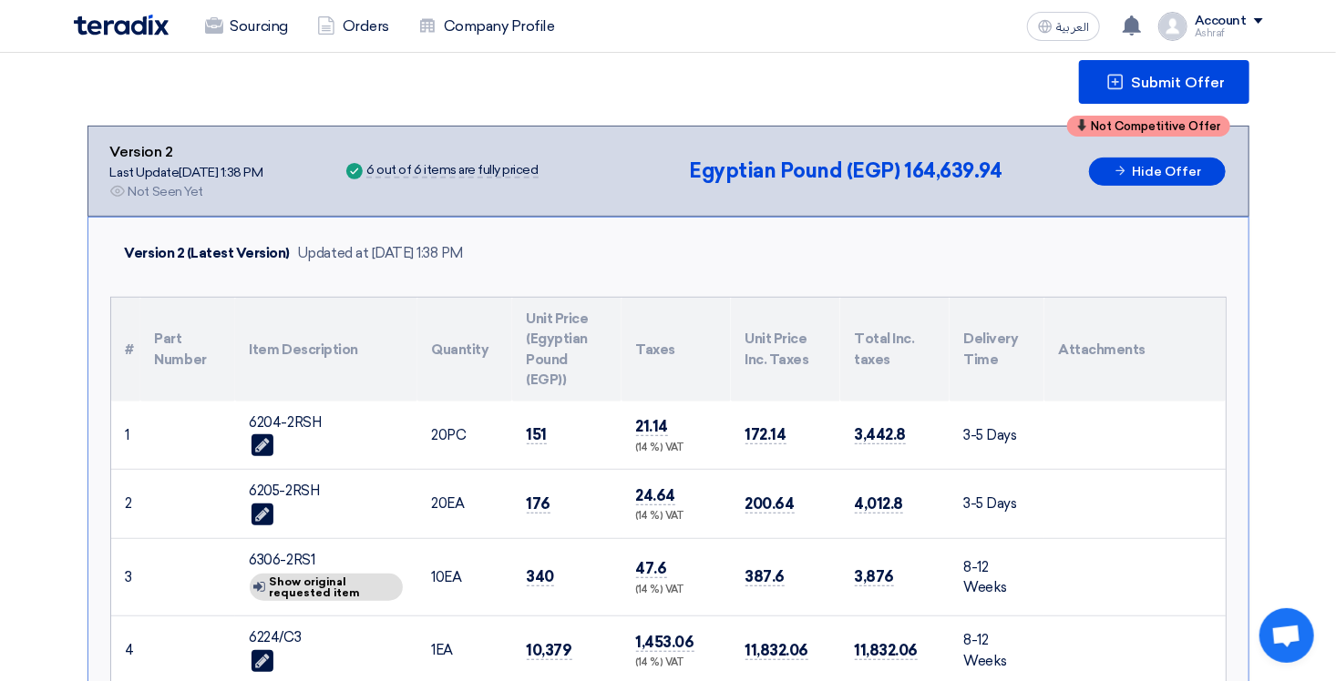
scroll to position [0, 0]
